Goal: Information Seeking & Learning: Learn about a topic

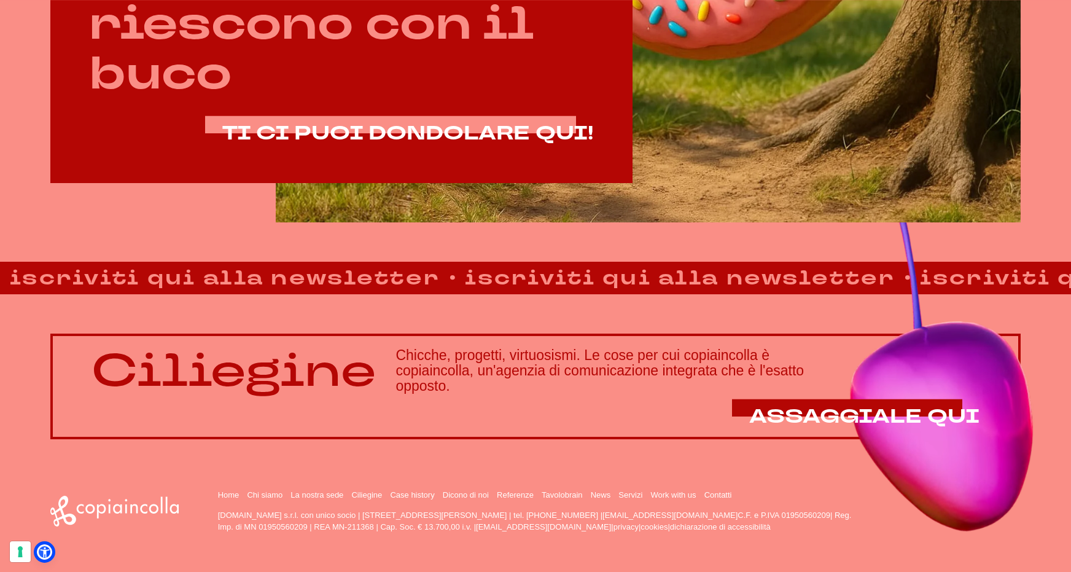
scroll to position [904, 0]
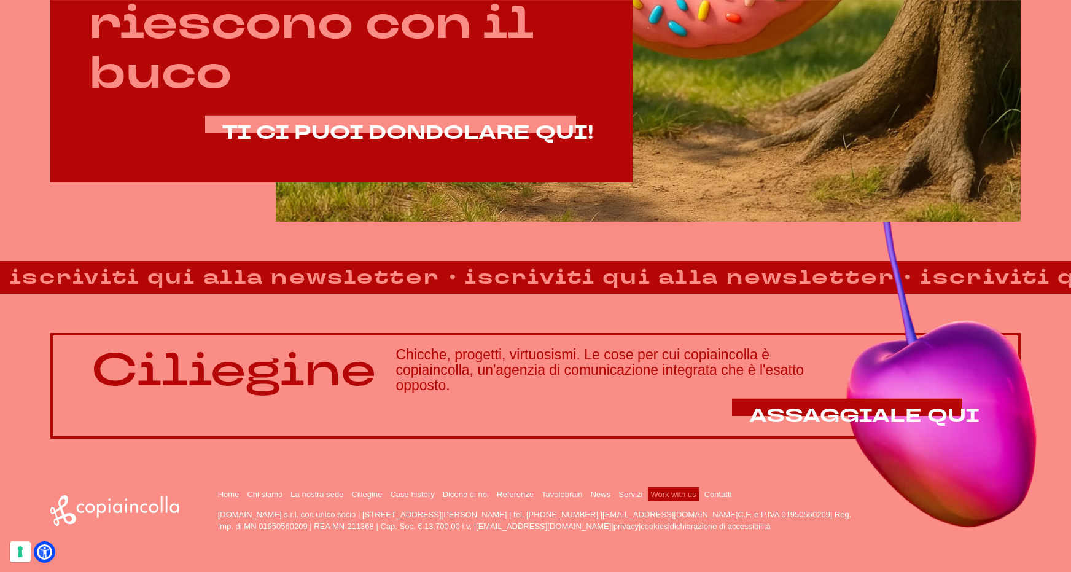
click at [682, 491] on link "Work with us" at bounding box center [673, 494] width 45 height 9
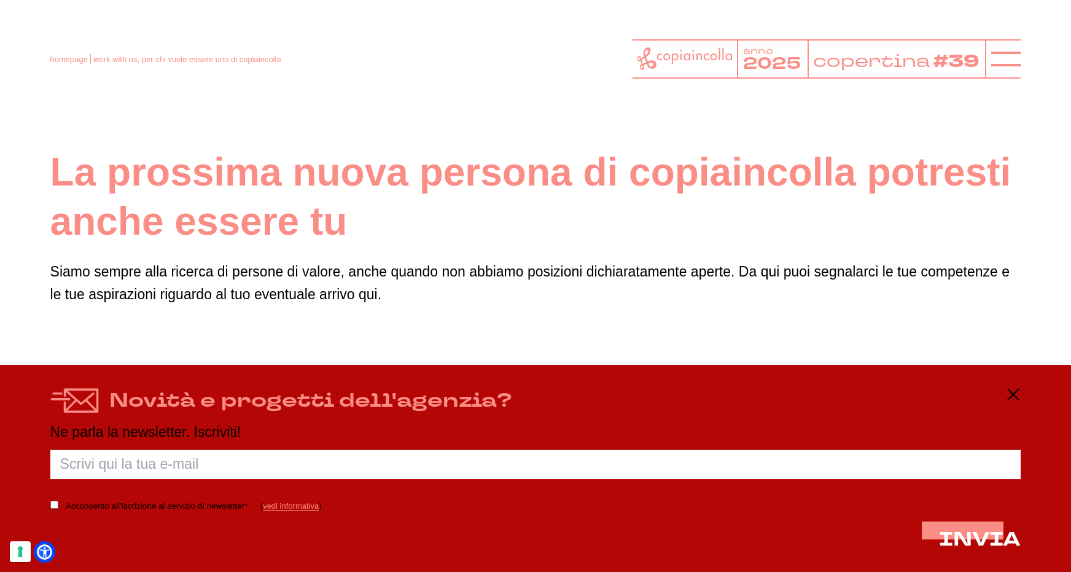
click at [695, 52] on icon at bounding box center [685, 58] width 95 height 23
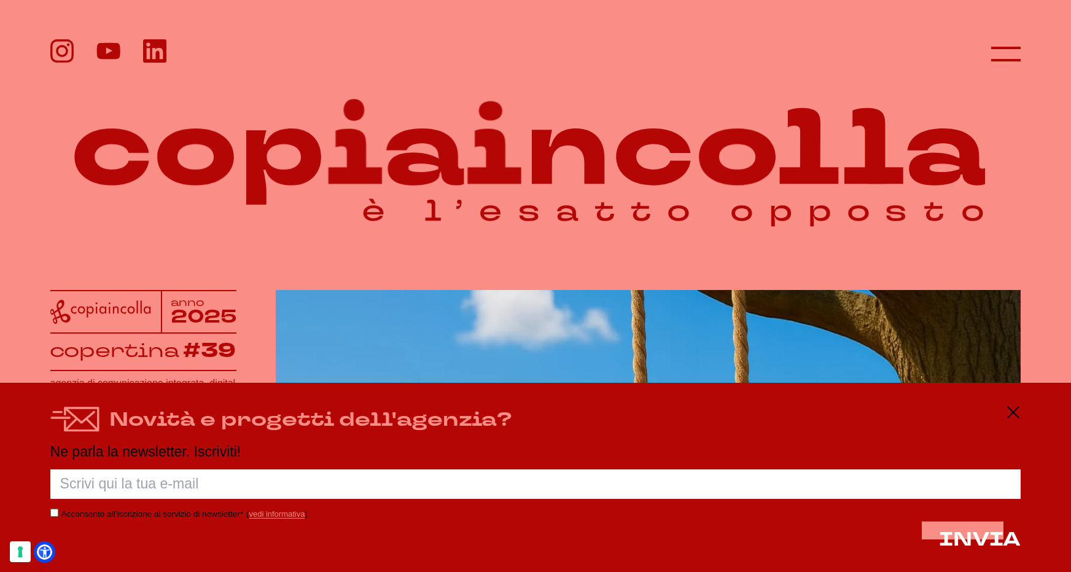
drag, startPoint x: 686, startPoint y: 150, endPoint x: 285, endPoint y: 125, distance: 401.9
click at [281, 128] on icon at bounding box center [535, 145] width 971 height 189
drag, startPoint x: 383, startPoint y: 147, endPoint x: 1340, endPoint y: -11, distance: 970.0
click at [936, 139] on icon at bounding box center [947, 156] width 78 height 57
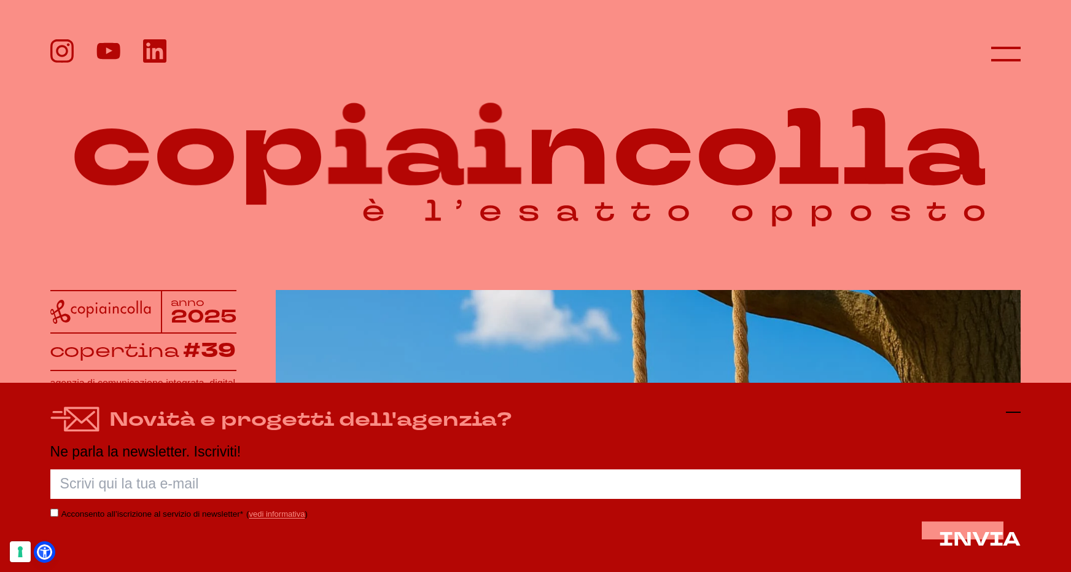
click at [1006, 408] on icon at bounding box center [1013, 412] width 15 height 15
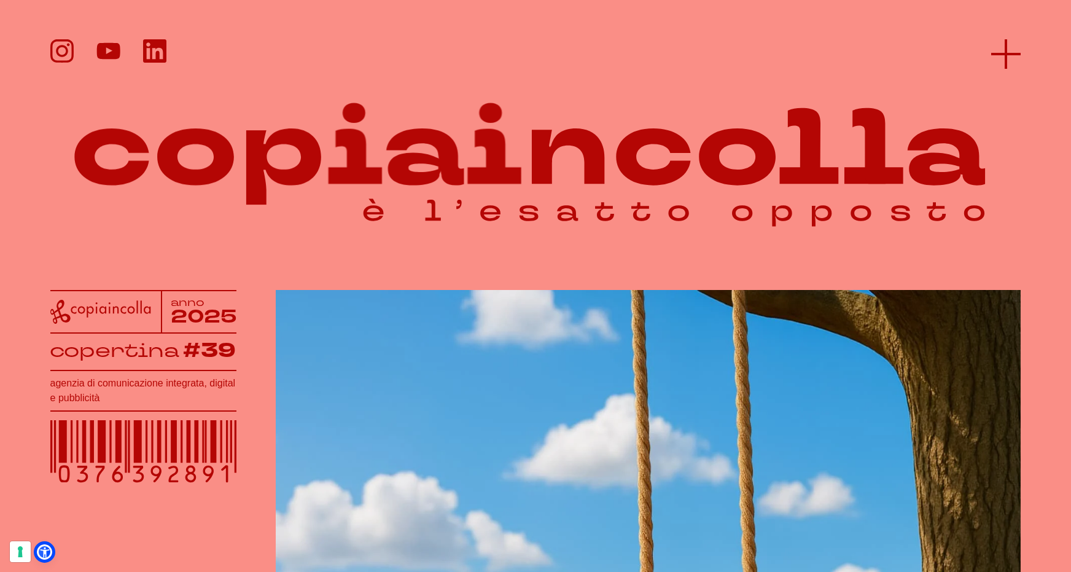
click at [1011, 52] on icon at bounding box center [1005, 53] width 29 height 29
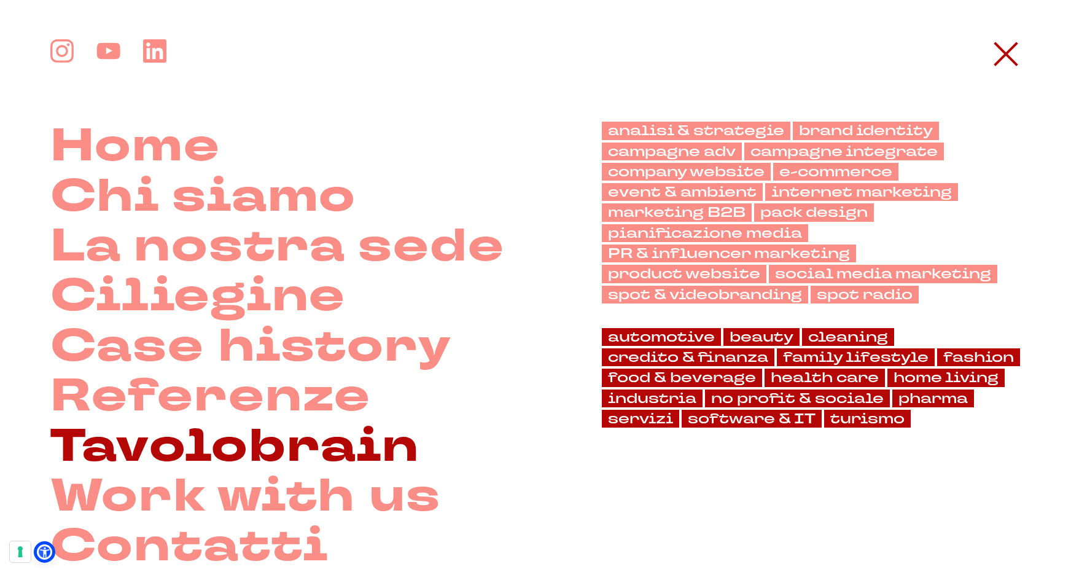
click at [246, 440] on link "Tavolobrain" at bounding box center [234, 447] width 369 height 50
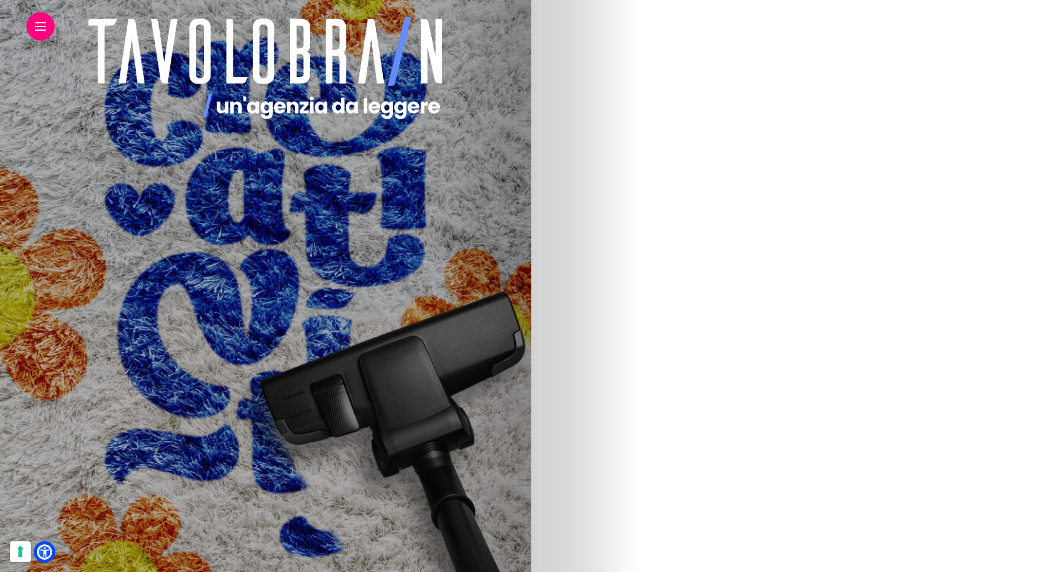
scroll to position [2841, 0]
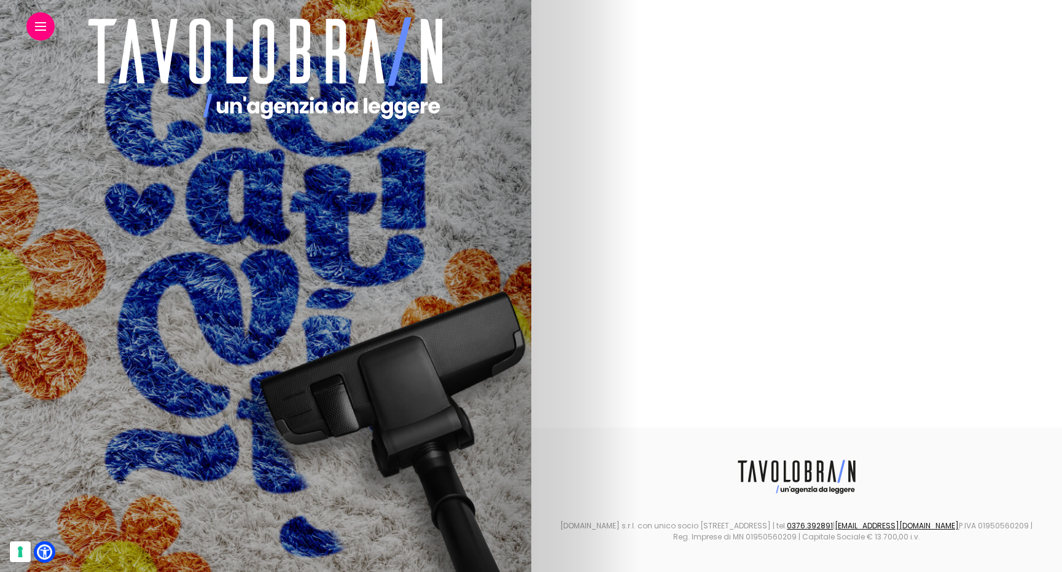
click at [504, 349] on img at bounding box center [265, 296] width 478 height 165
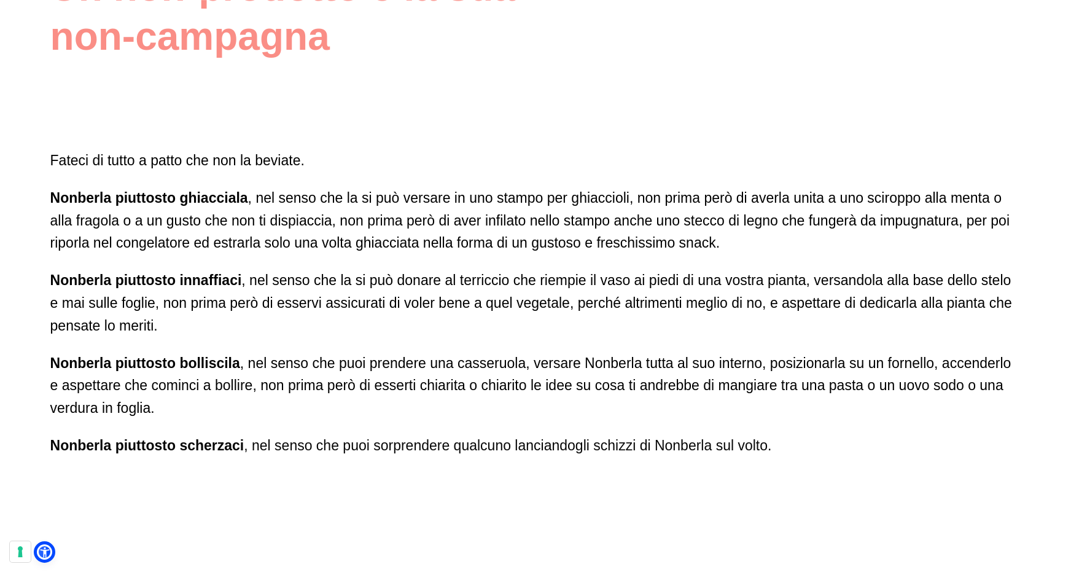
scroll to position [2949, 0]
